Goal: Browse casually

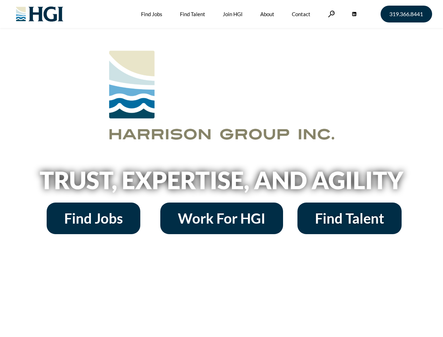
click at [222, 169] on h2 "Trust, Expertise, and Agility" at bounding box center [222, 180] width 400 height 24
click at [331, 14] on link at bounding box center [331, 14] width 7 height 7
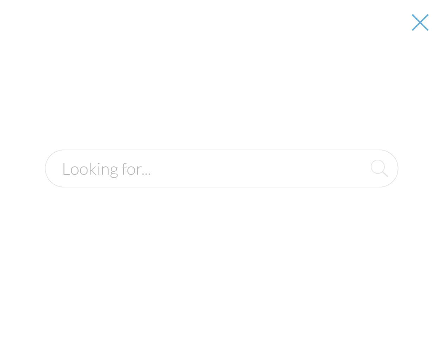
click at [222, 183] on div at bounding box center [222, 168] width 442 height 337
